Goal: Obtain resource: Download file/media

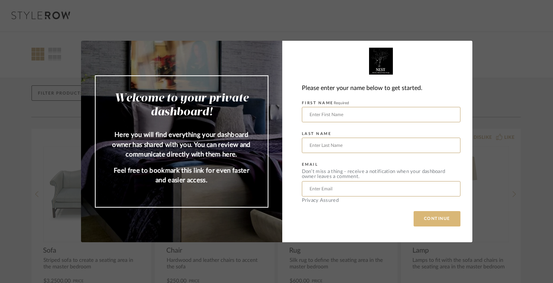
click at [430, 218] on button "CONTINUE" at bounding box center [437, 218] width 47 height 15
click at [515, 77] on div "Welcome to your private dashboard! Here you will find everything your dashboard…" at bounding box center [276, 141] width 553 height 283
click at [332, 116] on input "text" at bounding box center [381, 114] width 159 height 15
type input "[PERSON_NAME]"
click at [326, 147] on input "text" at bounding box center [381, 145] width 159 height 15
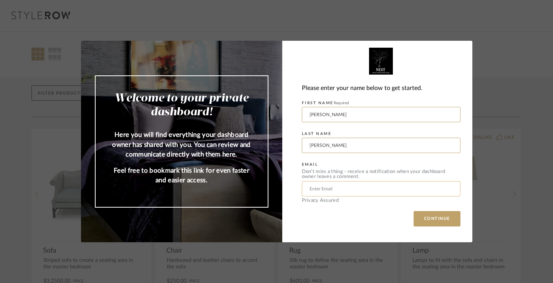
type input "[PERSON_NAME]"
click at [333, 189] on input "text" at bounding box center [381, 188] width 159 height 15
type input "[EMAIL_ADDRESS][DOMAIN_NAME]"
click at [432, 219] on button "CONTINUE" at bounding box center [437, 218] width 47 height 15
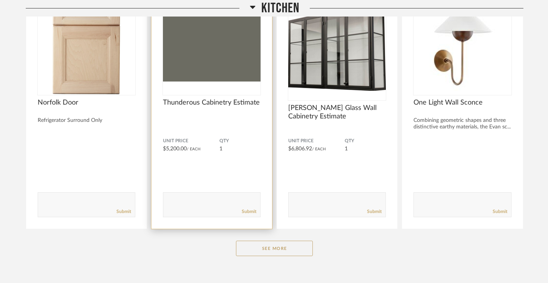
scroll to position [472, 0]
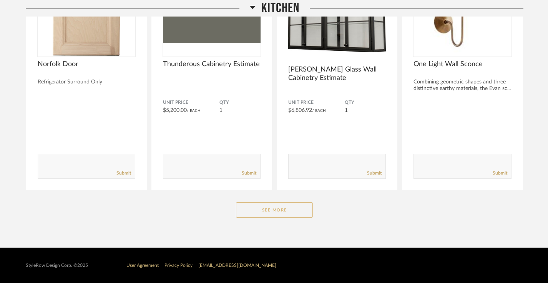
click at [264, 203] on button "See More" at bounding box center [274, 209] width 77 height 15
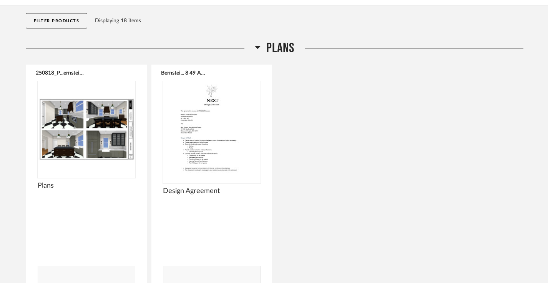
scroll to position [96, 0]
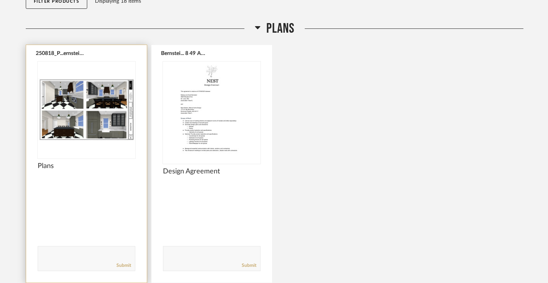
click at [0, 0] on img at bounding box center [0, 0] width 0 height 0
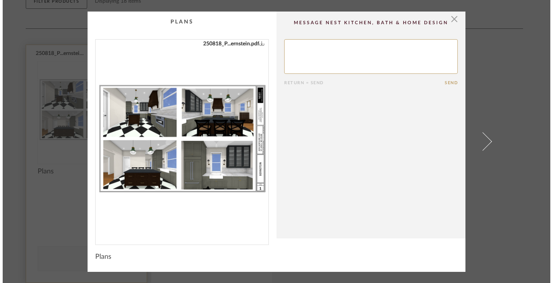
scroll to position [0, 0]
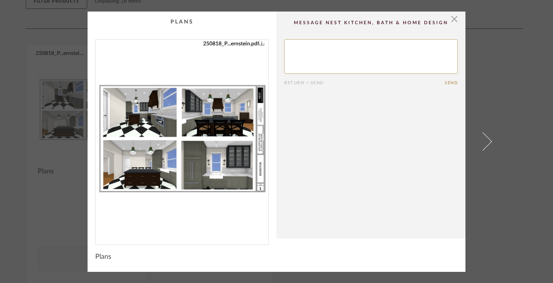
click at [262, 43] on icon "0" at bounding box center [261, 42] width 5 height 5
click at [452, 21] on span "button" at bounding box center [454, 19] width 15 height 15
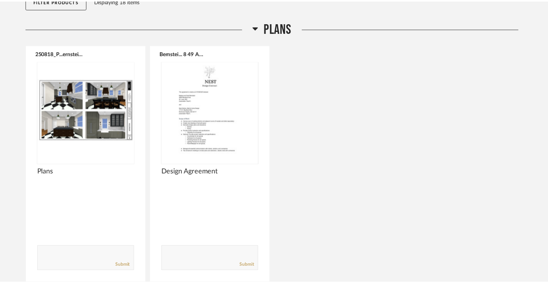
scroll to position [96, 0]
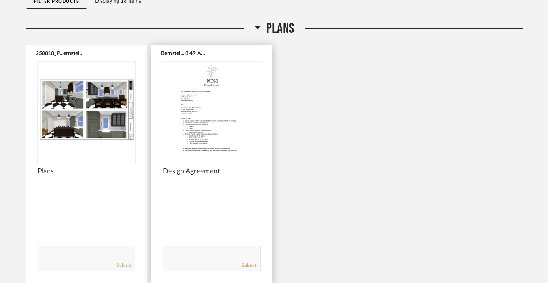
click at [228, 105] on img "0" at bounding box center [212, 109] width 98 height 96
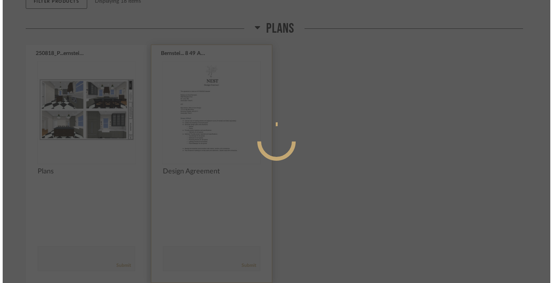
scroll to position [0, 0]
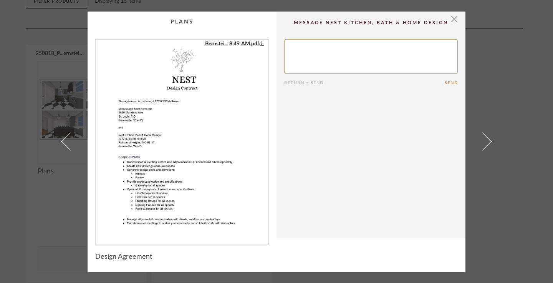
click at [259, 46] on icon "0" at bounding box center [261, 42] width 5 height 5
